Goal: Task Accomplishment & Management: Use online tool/utility

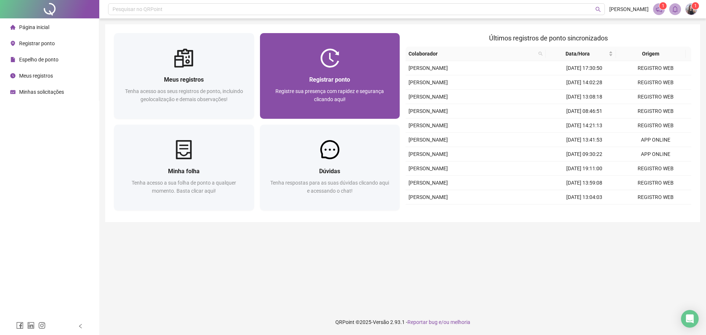
click at [353, 67] on div at bounding box center [330, 58] width 140 height 19
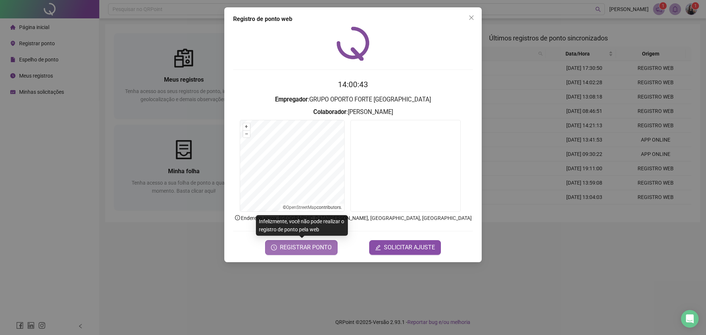
click at [300, 251] on span "REGISTRAR PONTO" at bounding box center [306, 247] width 52 height 9
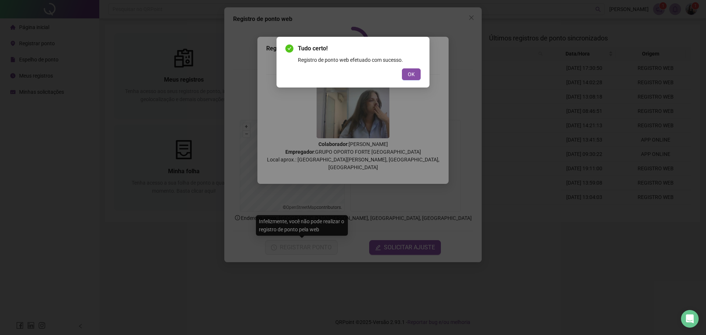
click at [408, 59] on div "Registro de ponto web efetuado com sucesso." at bounding box center [359, 60] width 123 height 8
click at [412, 68] on div "Tudo certo! Registro de ponto web efetuado com sucesso. OK" at bounding box center [352, 62] width 135 height 36
click at [413, 88] on div "Tudo certo! Registro de ponto web efetuado com sucesso. OK" at bounding box center [353, 167] width 706 height 335
click at [412, 73] on span "OK" at bounding box center [411, 74] width 7 height 8
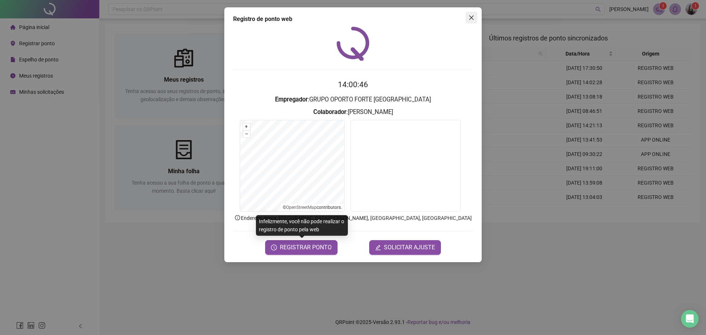
click at [474, 15] on icon "close" at bounding box center [471, 18] width 6 height 6
